Goal: Go to known website: Go to known website

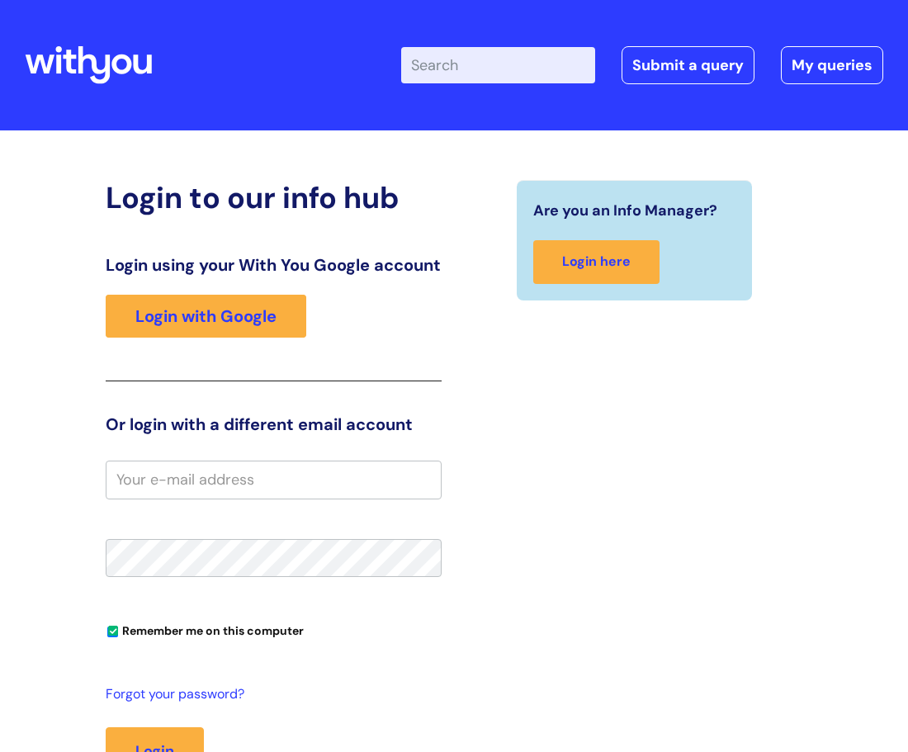
click at [206, 499] on input "email" at bounding box center [274, 480] width 336 height 38
type input "[EMAIL_ADDRESS][PERSON_NAME][DOMAIN_NAME]"
click at [589, 535] on div "Are you an Info Manager? Login here" at bounding box center [634, 512] width 361 height 665
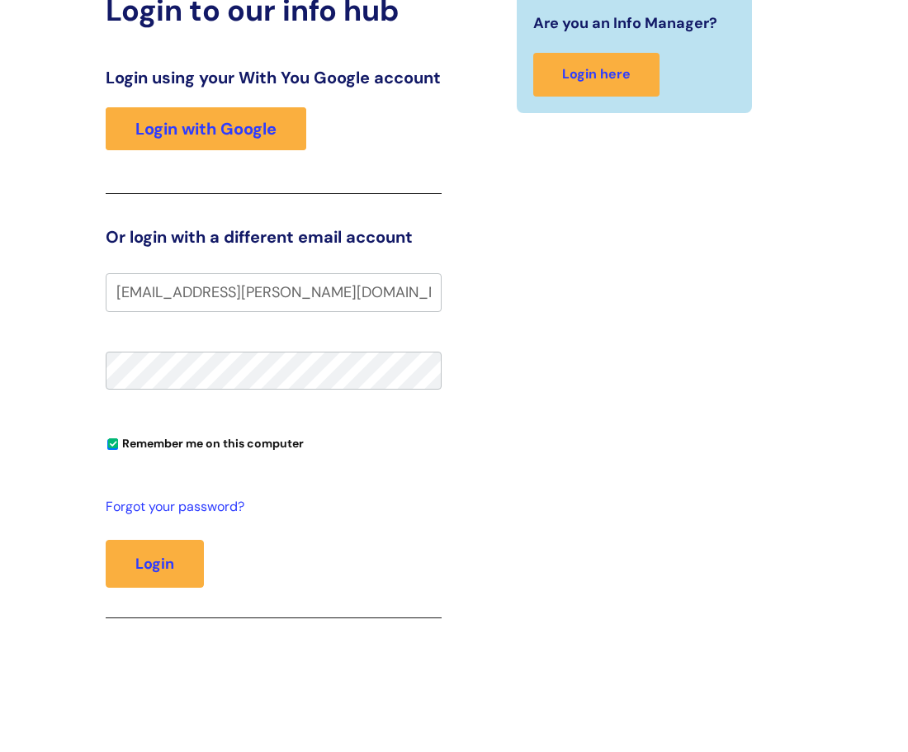
scroll to position [215, 0]
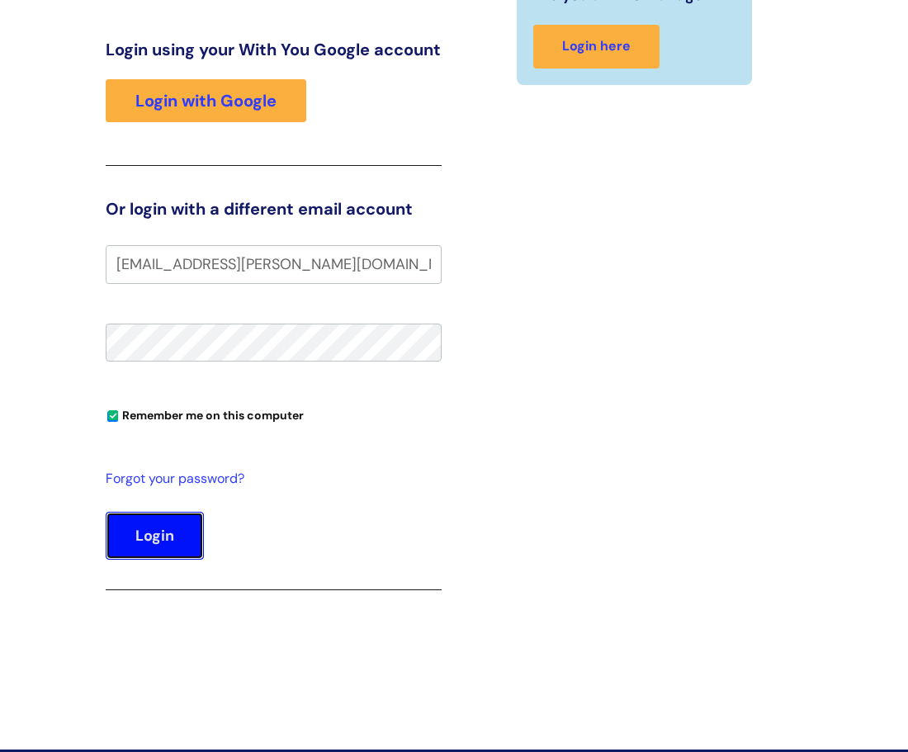
click at [168, 556] on button "Login" at bounding box center [155, 536] width 98 height 48
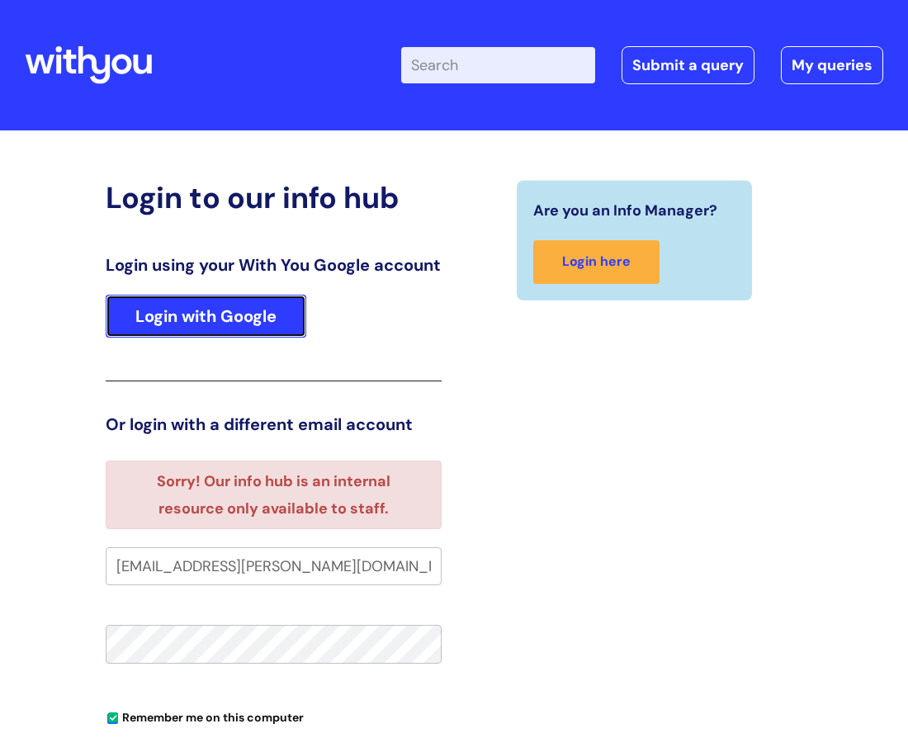
click at [251, 338] on link "Login with Google" at bounding box center [206, 316] width 201 height 43
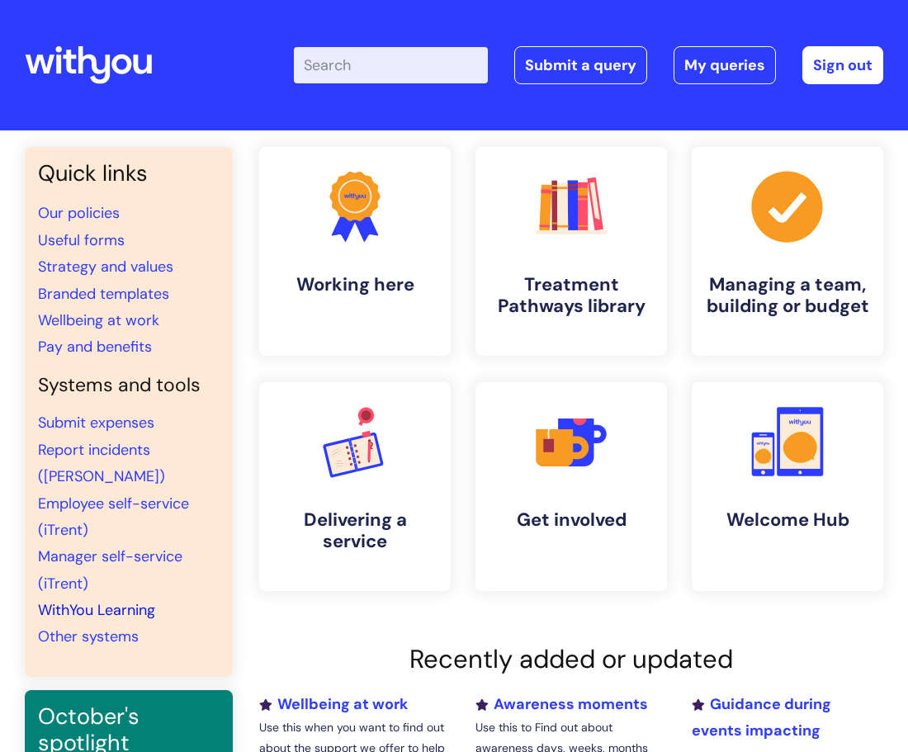
click at [130, 600] on link "WithYou Learning" at bounding box center [96, 610] width 117 height 20
click at [64, 600] on link "WithYou Learning" at bounding box center [96, 610] width 117 height 20
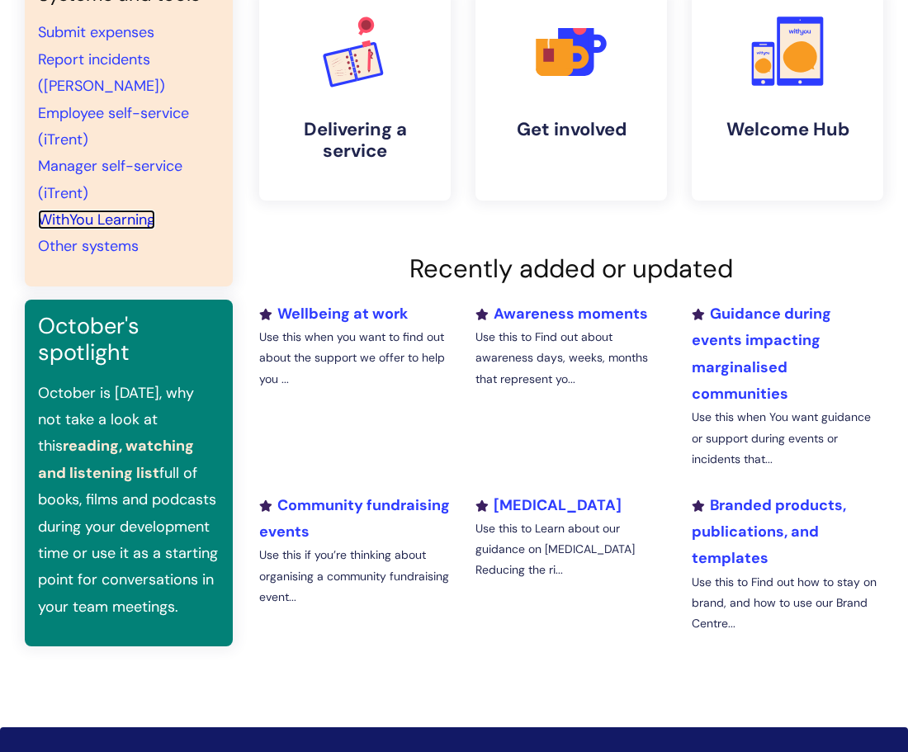
scroll to position [393, 0]
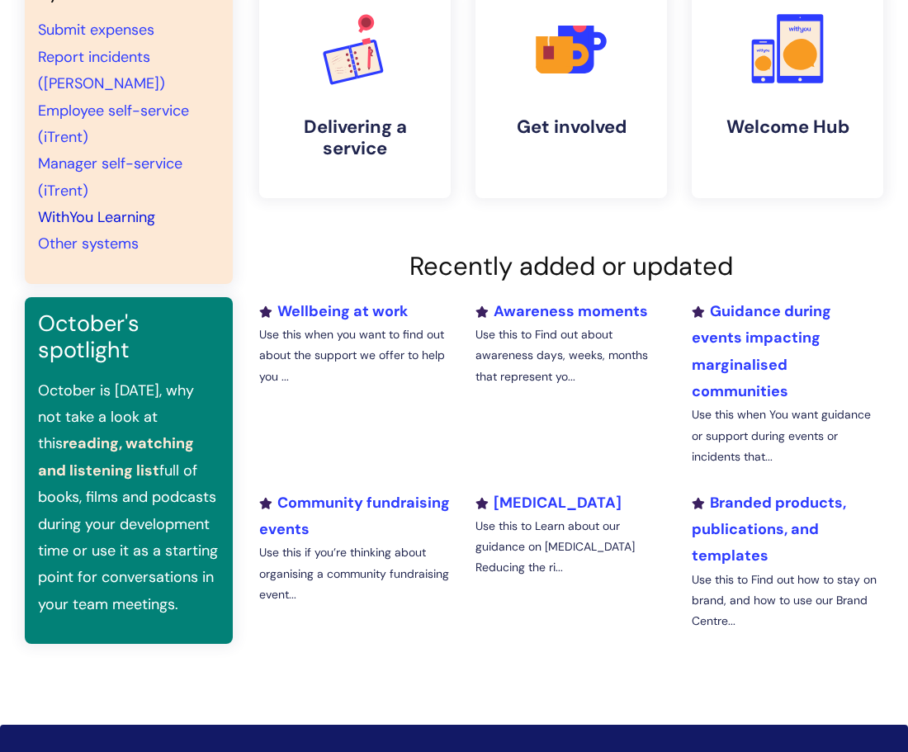
click at [131, 207] on link "WithYou Learning" at bounding box center [96, 217] width 117 height 20
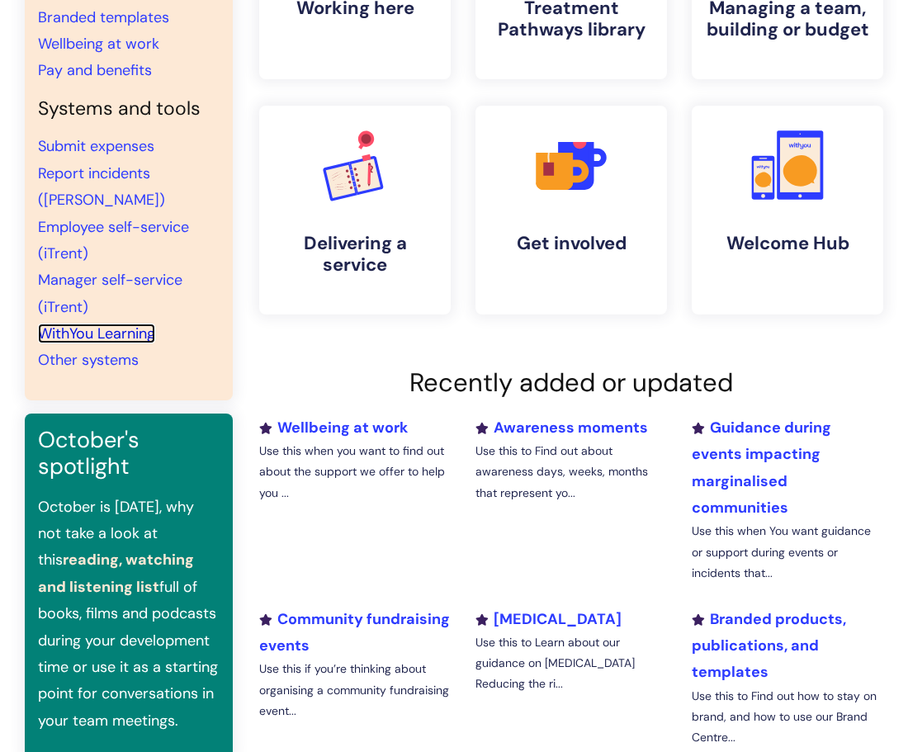
scroll to position [258, 0]
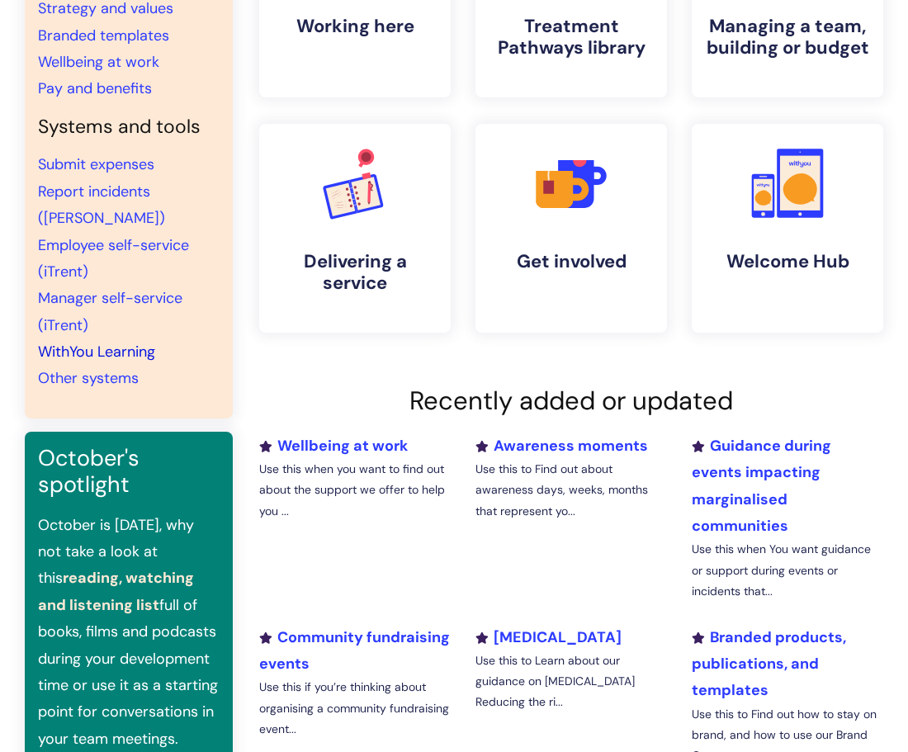
click at [107, 342] on link "WithYou Learning" at bounding box center [96, 352] width 117 height 20
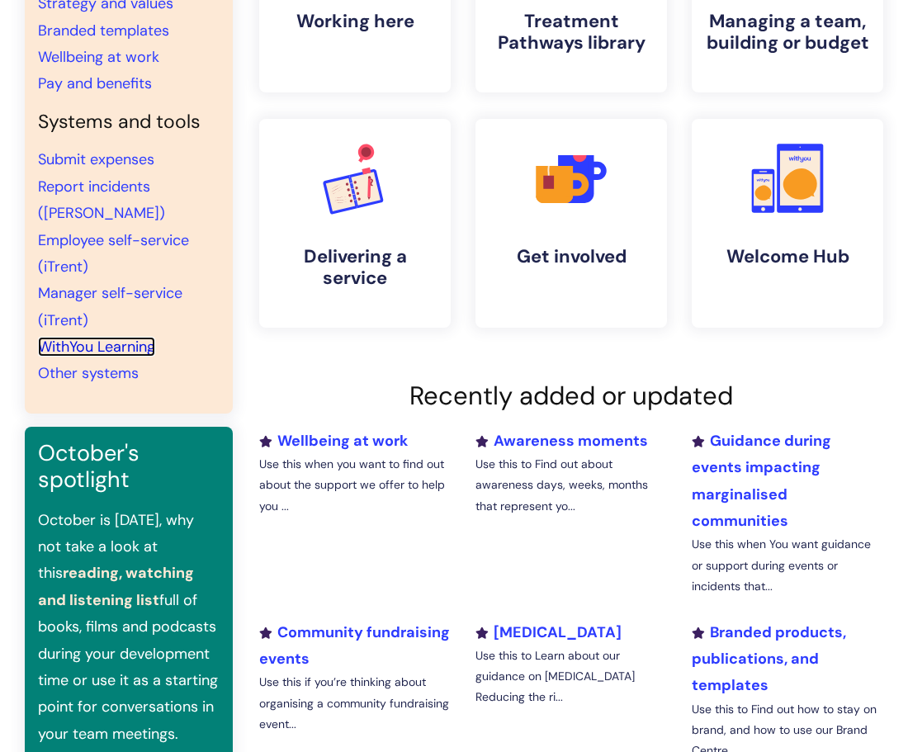
scroll to position [0, 0]
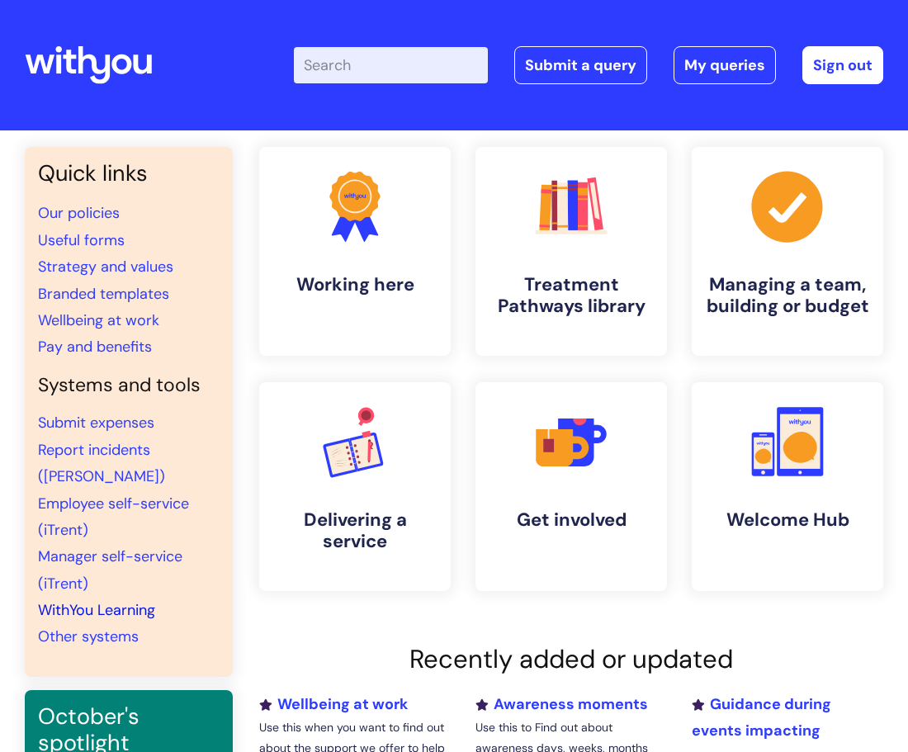
click at [122, 600] on link "WithYou Learning" at bounding box center [96, 610] width 117 height 20
